Goal: Navigation & Orientation: Go to known website

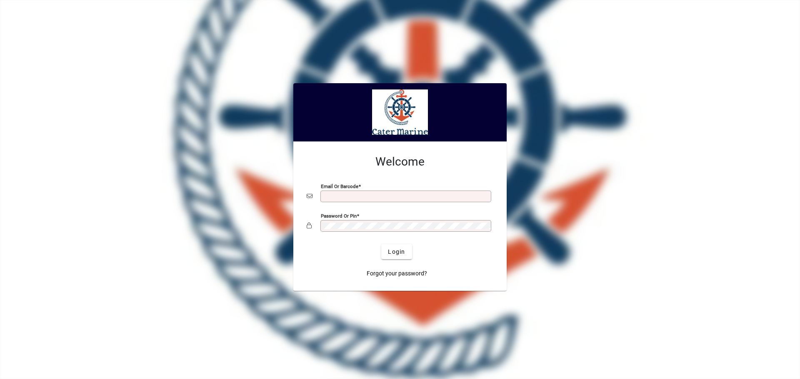
click at [335, 197] on input "Email or Barcode" at bounding box center [406, 196] width 168 height 7
type input "**********"
click at [381, 244] on button "Login" at bounding box center [396, 251] width 30 height 15
